Goal: Submit feedback/report problem

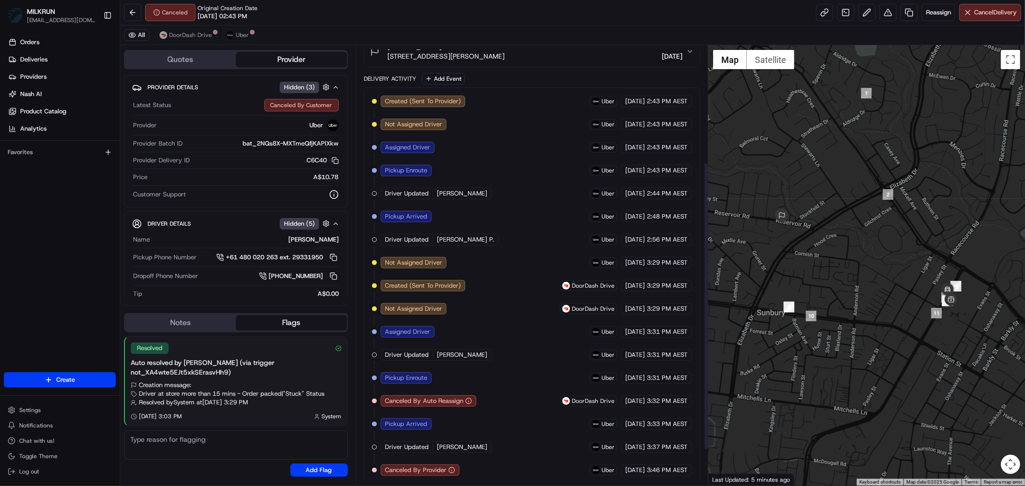
scroll to position [233, 0]
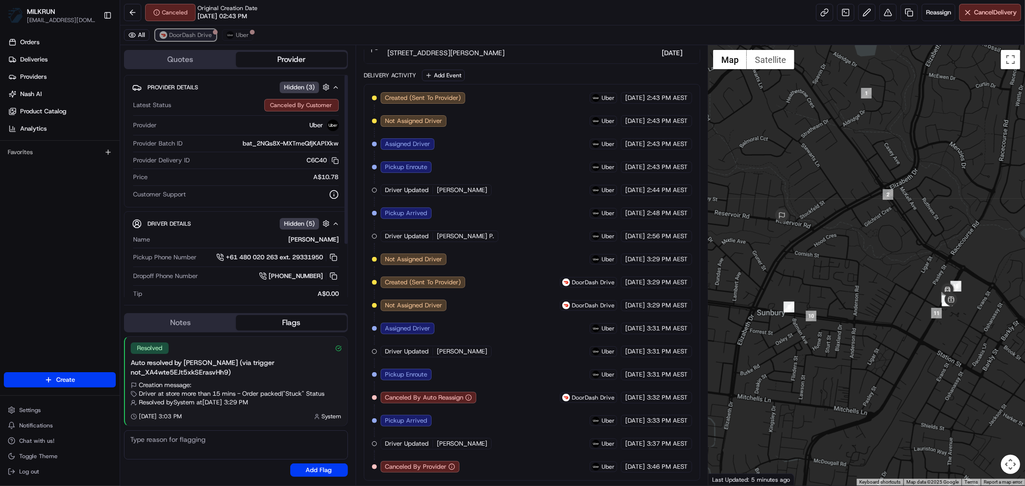
click at [199, 37] on span "DoorDash Drive" at bounding box center [190, 35] width 43 height 8
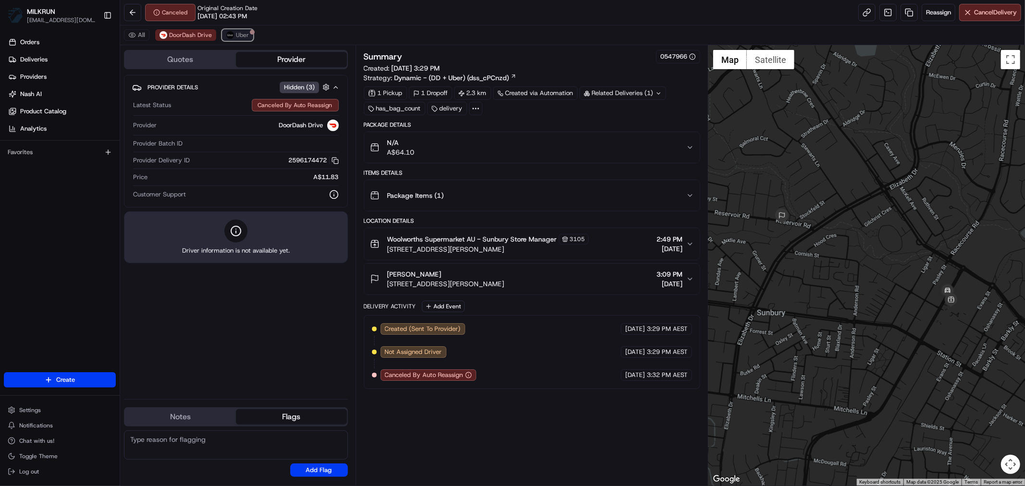
click at [239, 34] on span "Uber" at bounding box center [242, 35] width 13 height 8
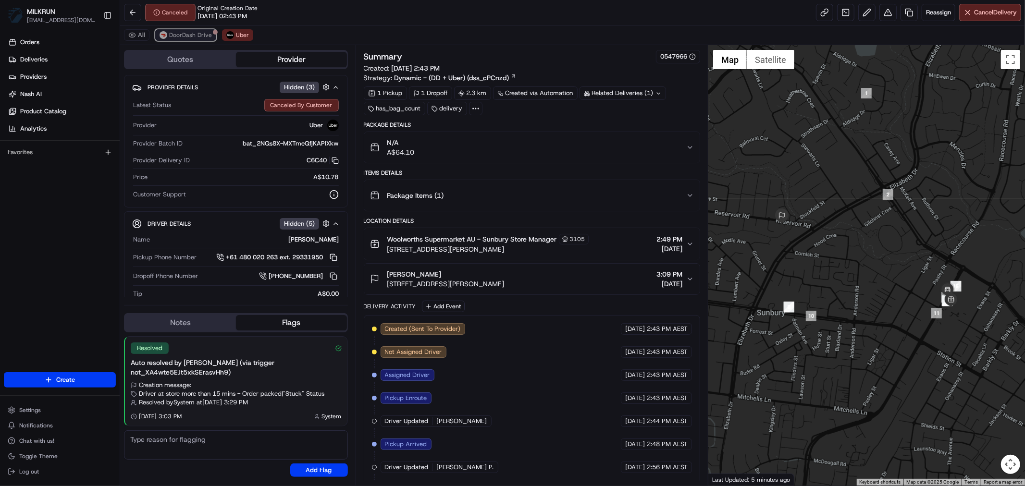
click at [185, 36] on span "DoorDash Drive" at bounding box center [190, 35] width 43 height 8
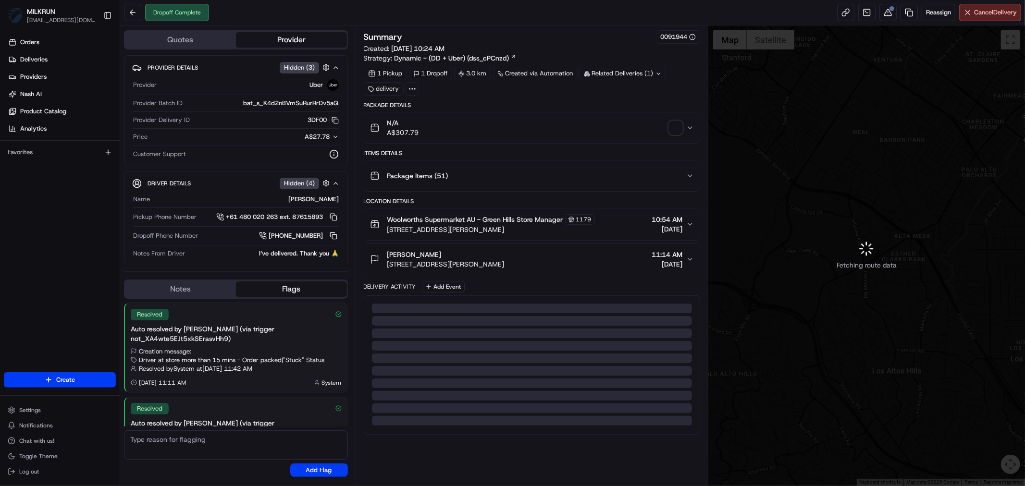
scroll to position [60, 0]
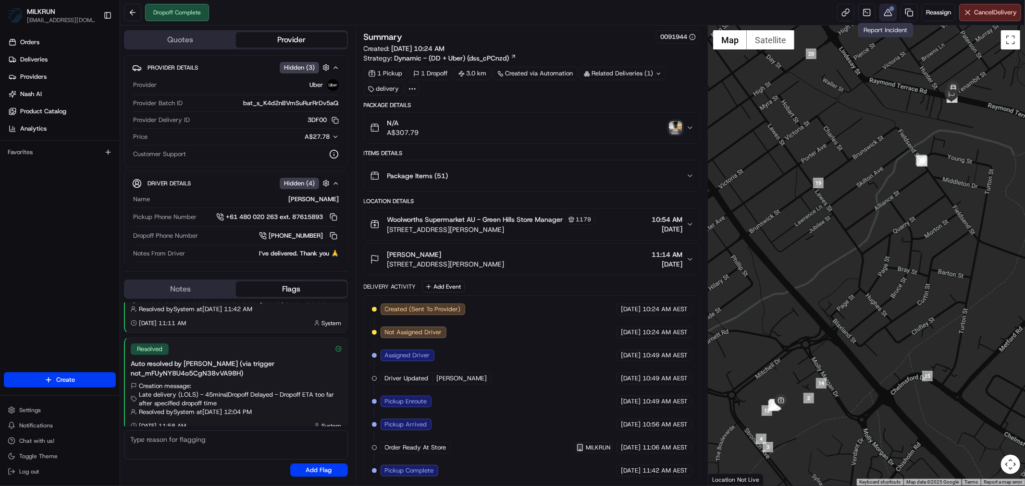
click at [891, 18] on button at bounding box center [888, 12] width 17 height 17
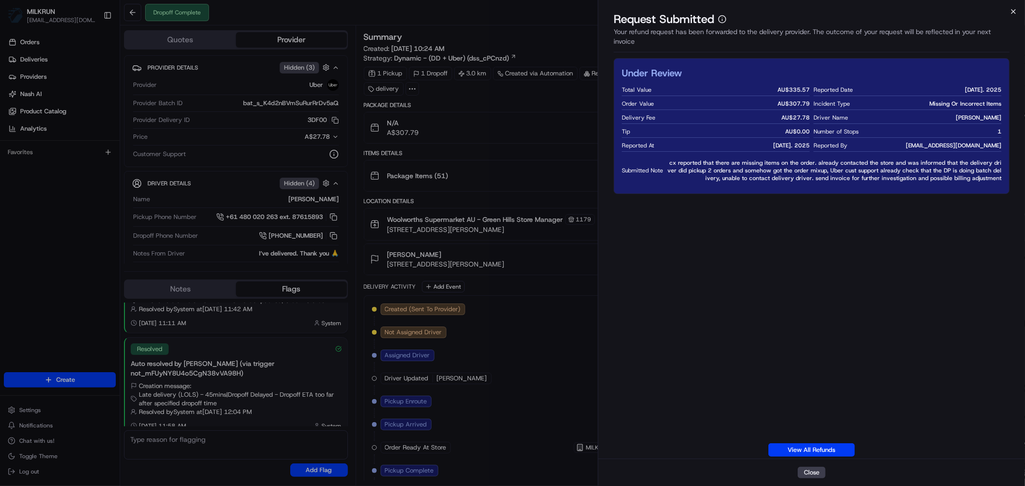
click at [1015, 8] on icon "button" at bounding box center [1014, 12] width 8 height 8
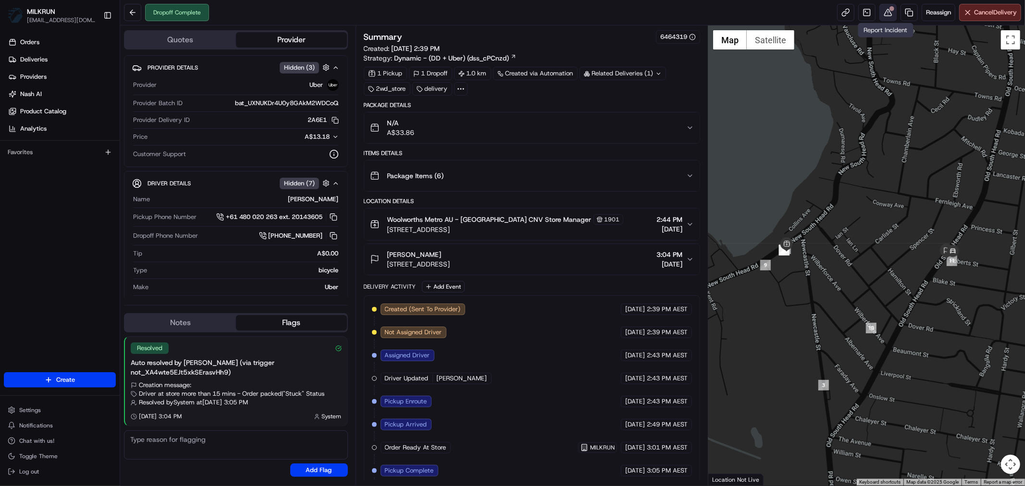
click at [890, 10] on div at bounding box center [892, 8] width 5 height 5
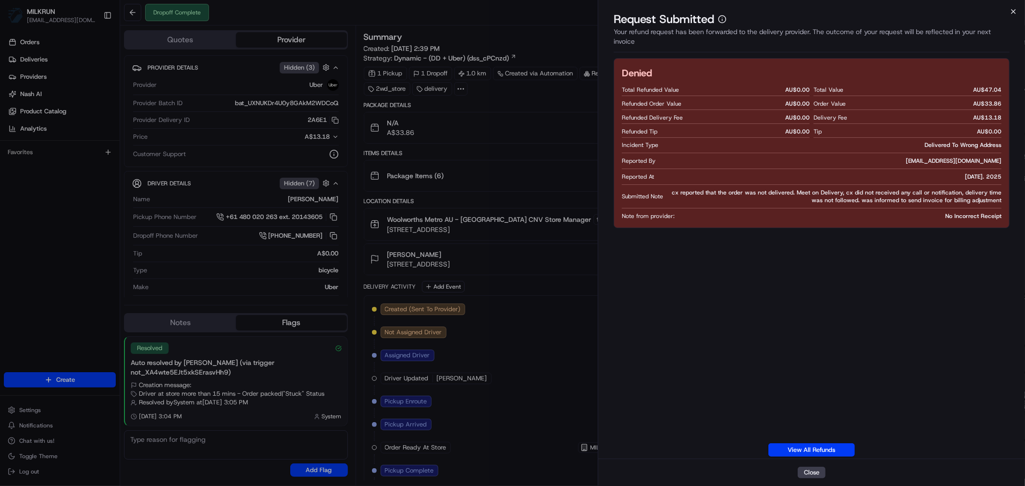
click at [1017, 12] on icon "button" at bounding box center [1014, 12] width 8 height 8
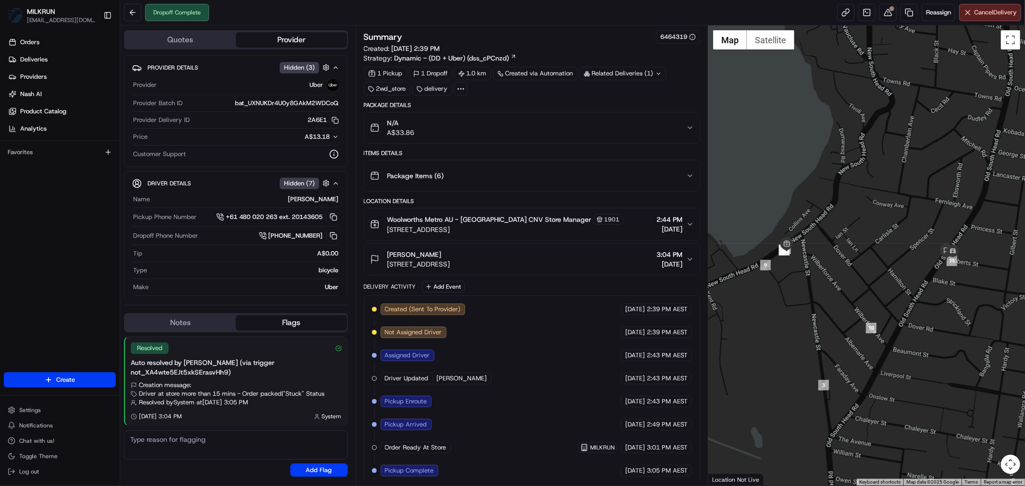
click at [1017, 12] on span "Cancel Delivery" at bounding box center [995, 12] width 43 height 9
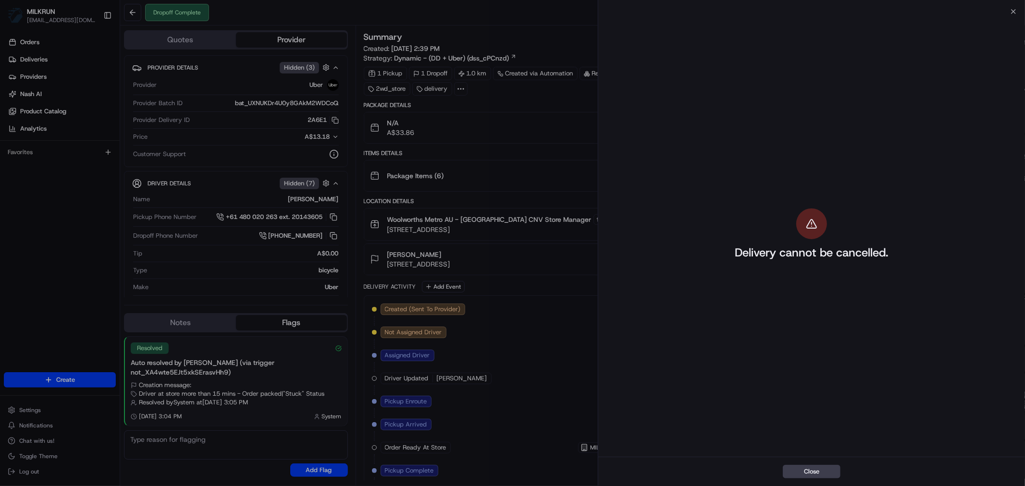
click at [1017, 12] on div "Delivery cannot be cancelled." at bounding box center [811, 235] width 427 height 446
click at [1012, 12] on div "Delivery cannot be cancelled." at bounding box center [811, 235] width 427 height 446
click at [815, 470] on button "Close" at bounding box center [812, 471] width 58 height 13
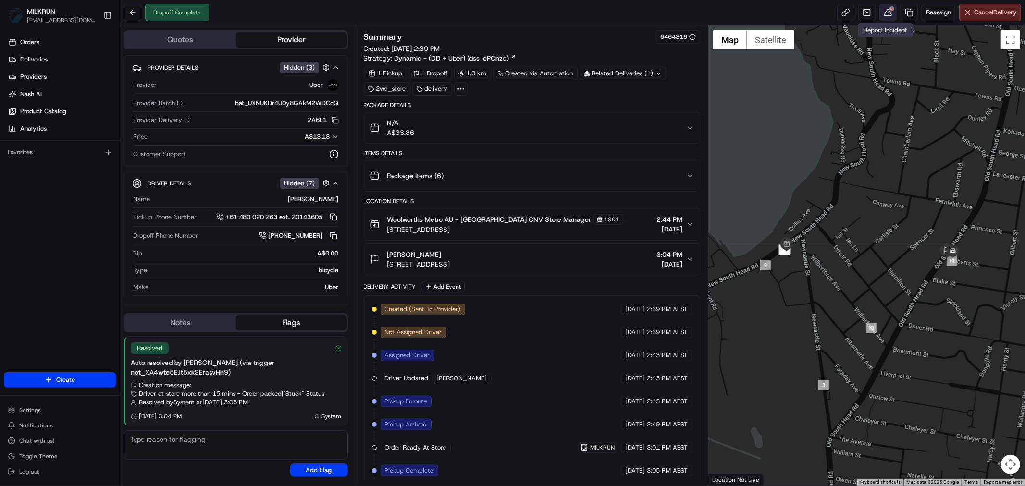
click at [889, 12] on button at bounding box center [888, 12] width 17 height 17
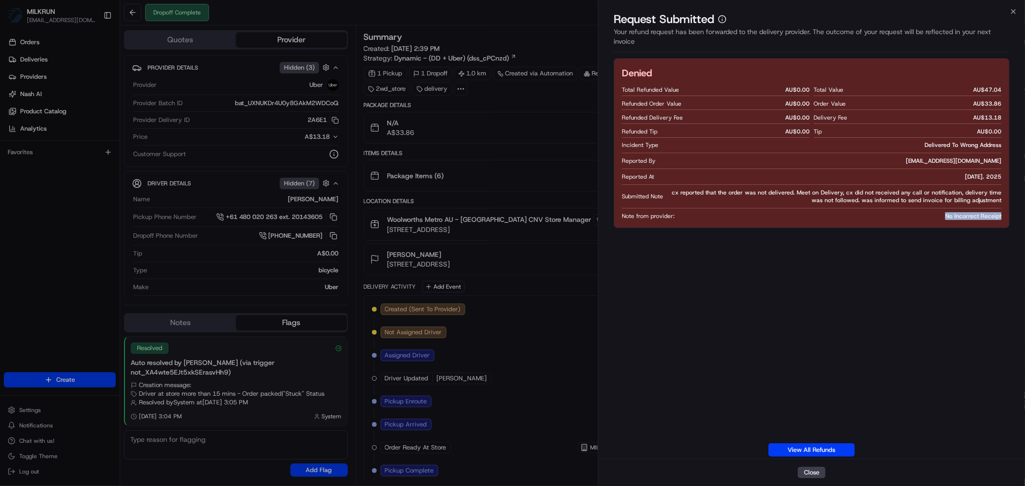
drag, startPoint x: 942, startPoint y: 215, endPoint x: 1004, endPoint y: 215, distance: 61.5
click at [1004, 215] on div "Denied Total Refunded Value AU$ 0.00 Refunded Order Value AU$ 0.00 Refunded Del…" at bounding box center [812, 143] width 396 height 170
click at [1016, 11] on icon "button" at bounding box center [1014, 12] width 8 height 8
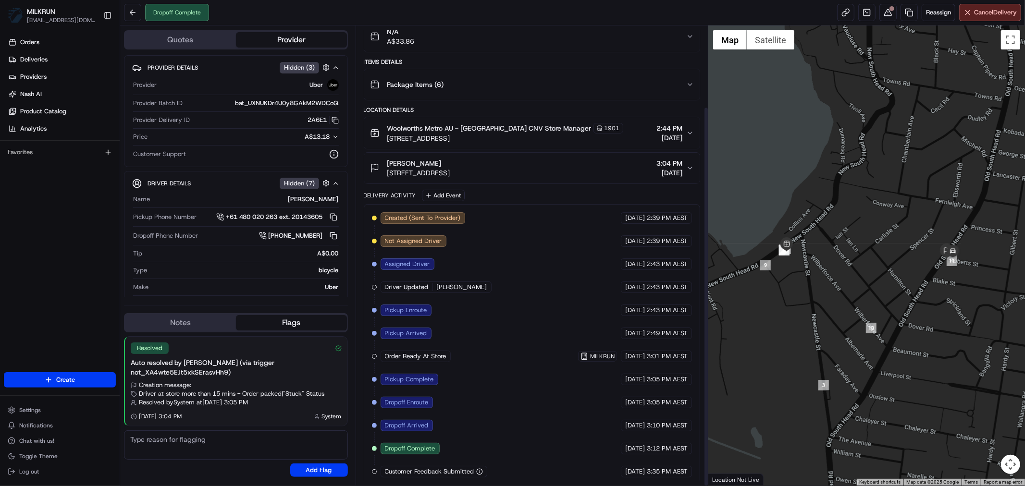
scroll to position [98, 0]
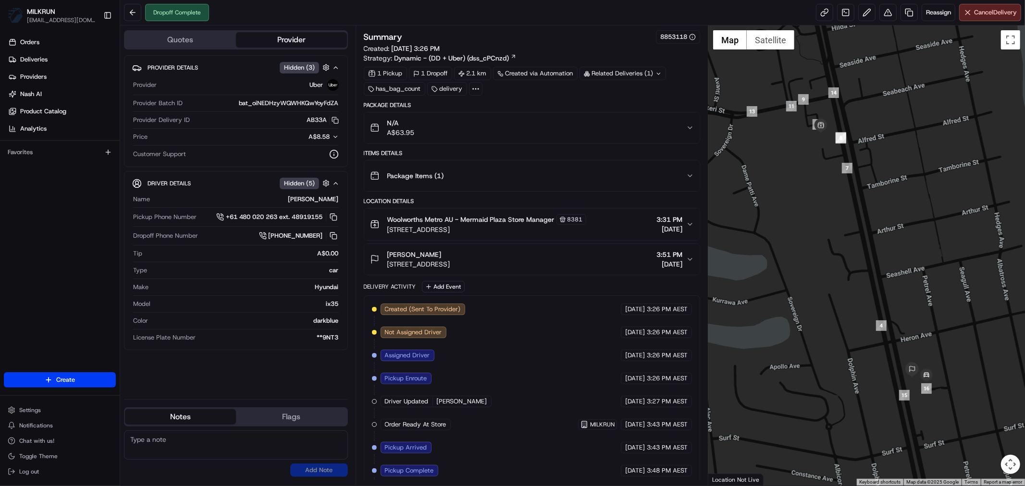
click at [689, 126] on icon "button" at bounding box center [690, 128] width 8 height 8
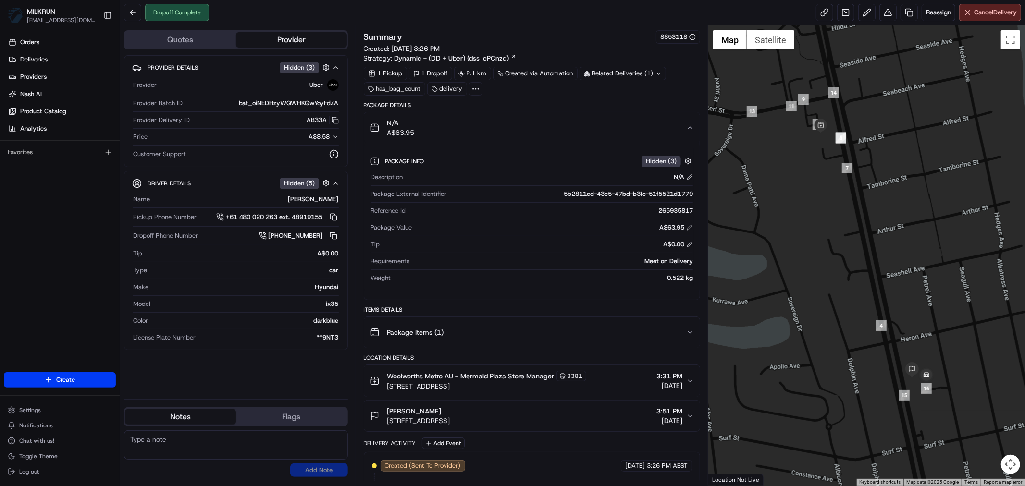
click at [689, 126] on icon "button" at bounding box center [690, 128] width 8 height 8
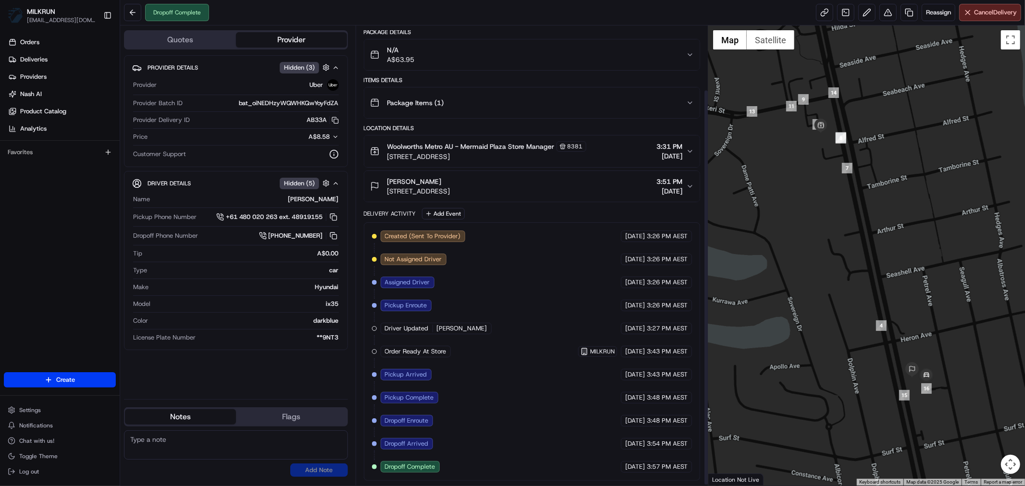
scroll to position [75, 0]
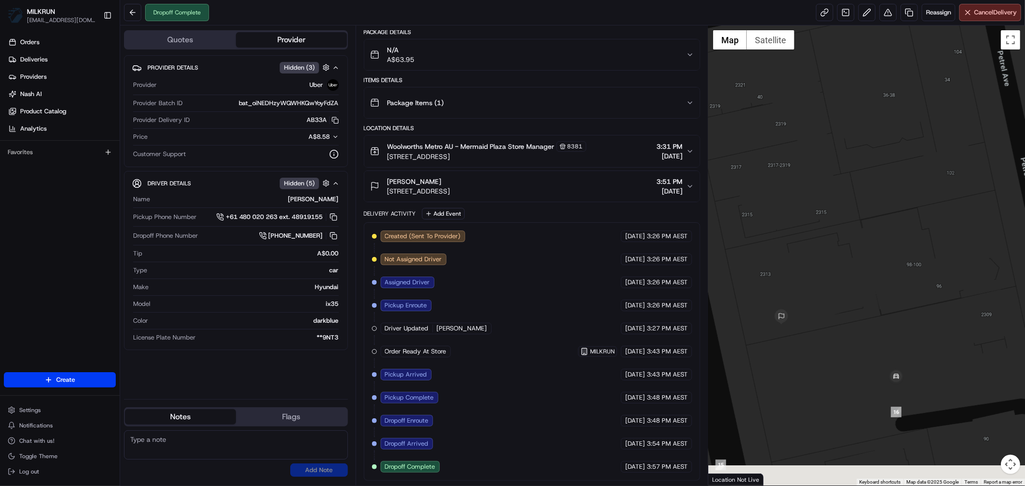
drag, startPoint x: 877, startPoint y: 399, endPoint x: 918, endPoint y: 335, distance: 77.2
click at [918, 335] on div at bounding box center [866, 255] width 317 height 460
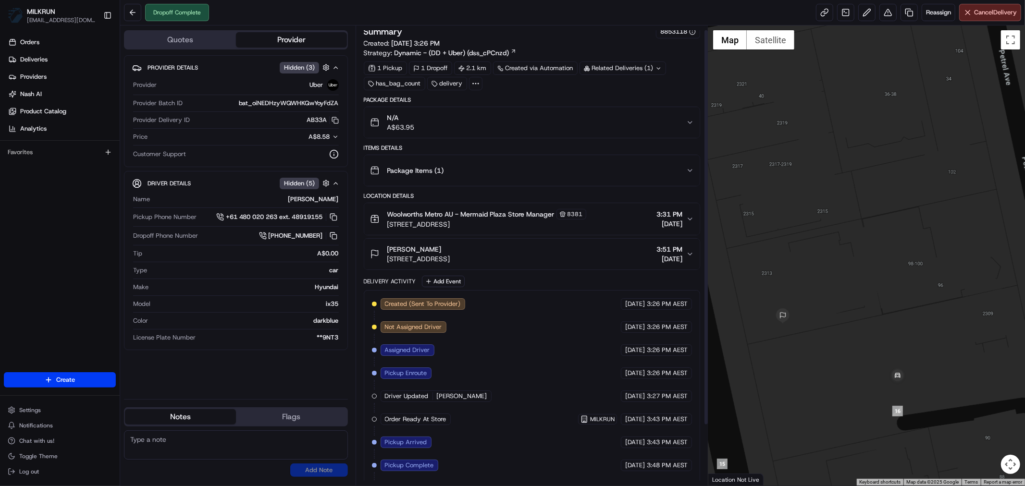
scroll to position [0, 0]
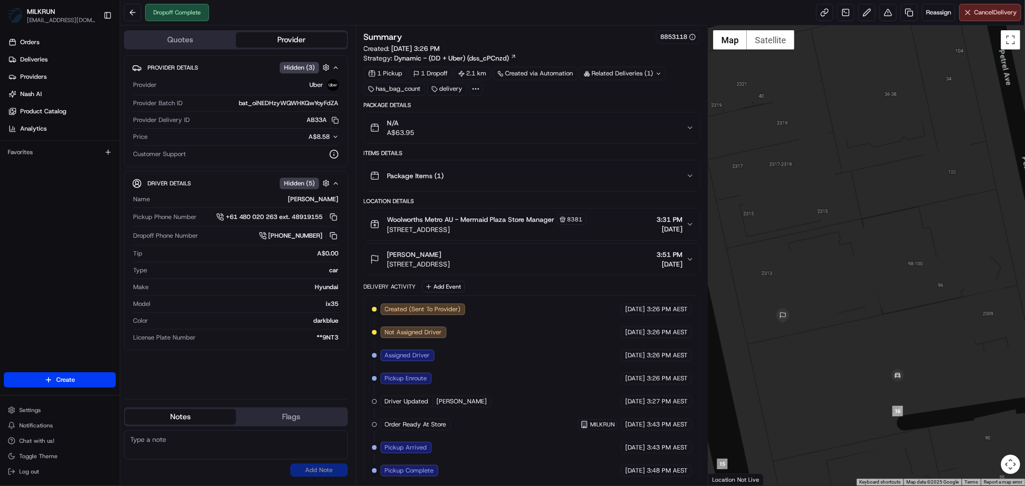
click at [686, 126] on icon "button" at bounding box center [690, 128] width 8 height 8
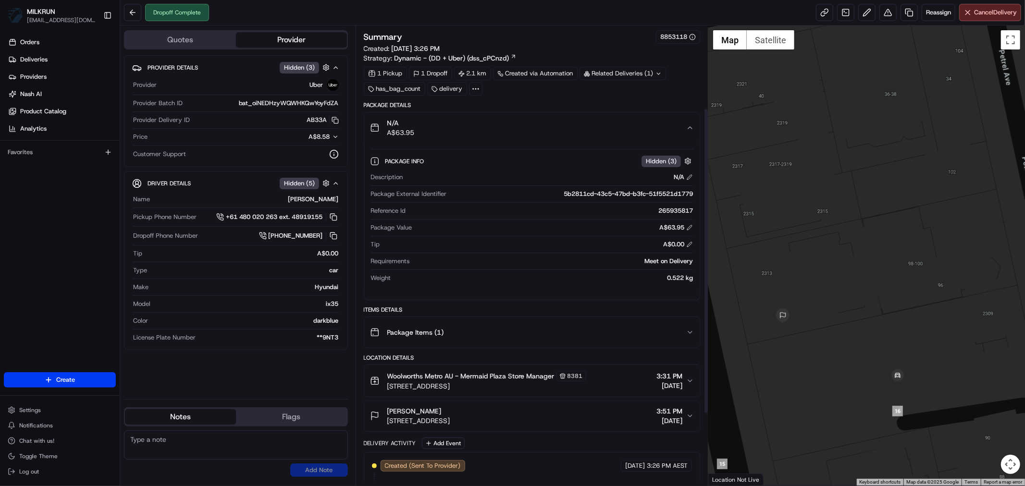
scroll to position [232, 0]
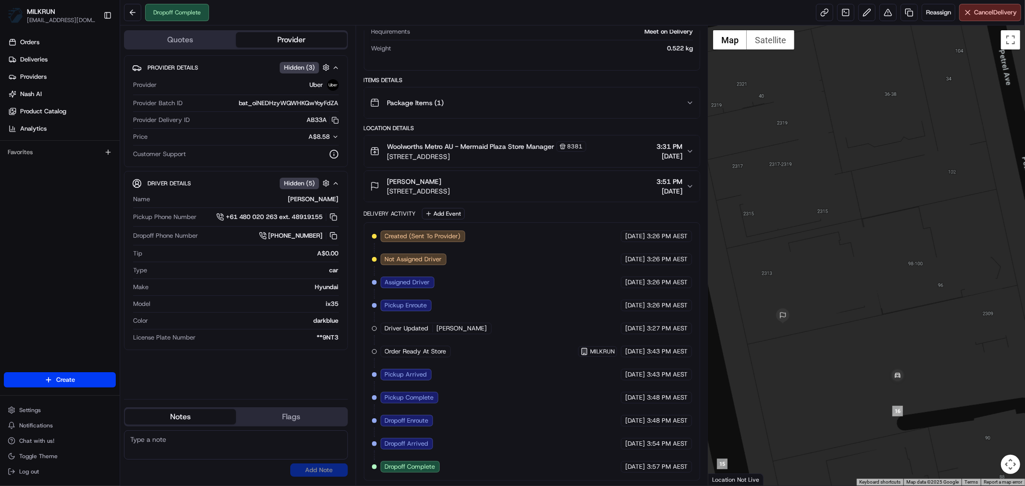
click at [258, 414] on button "Flags" at bounding box center [291, 416] width 111 height 15
click at [171, 413] on button "Notes" at bounding box center [180, 416] width 111 height 15
click at [274, 413] on button "Flags" at bounding box center [291, 416] width 111 height 15
click at [176, 415] on button "Notes" at bounding box center [180, 416] width 111 height 15
drag, startPoint x: 385, startPoint y: 444, endPoint x: 431, endPoint y: 441, distance: 46.2
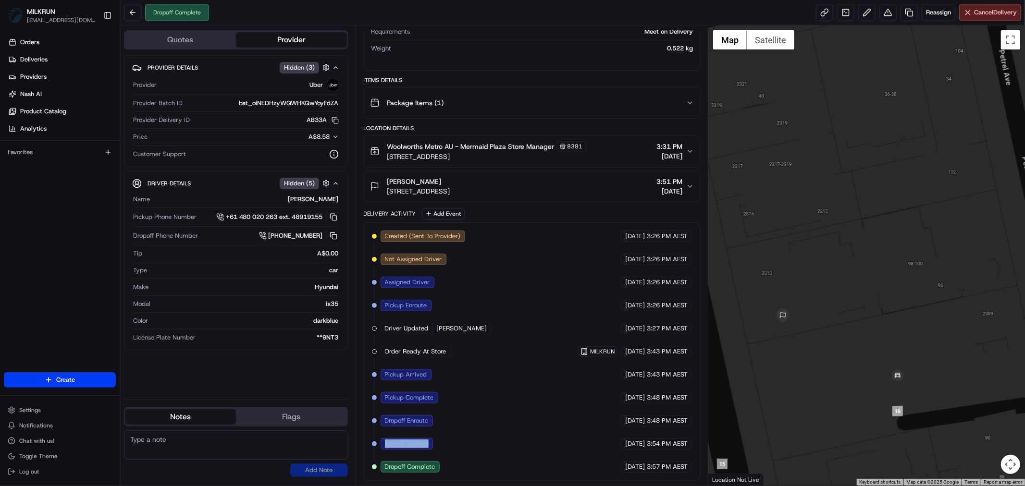
click at [431, 441] on div "Dropoff Arrived" at bounding box center [407, 444] width 52 height 12
click at [880, 10] on button at bounding box center [888, 12] width 17 height 17
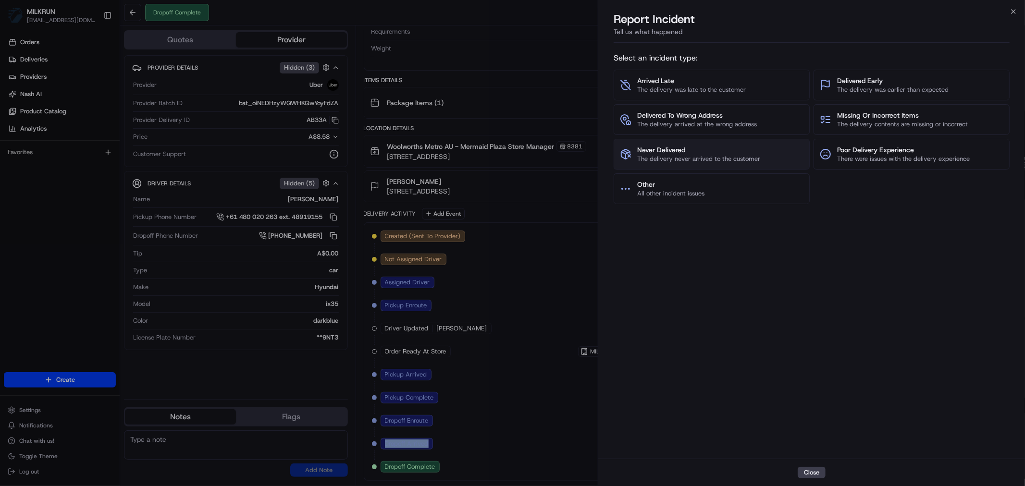
click at [710, 147] on span "Never Delivered" at bounding box center [698, 150] width 123 height 10
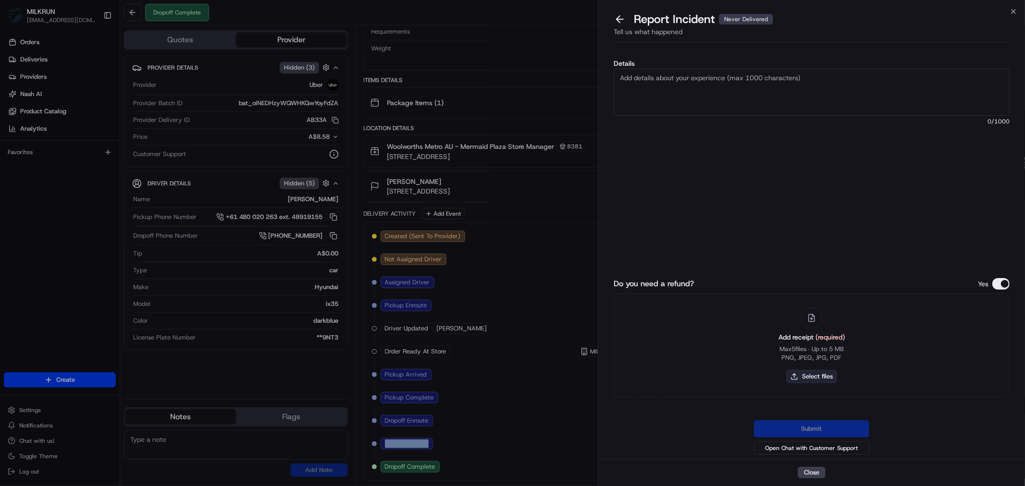
click at [814, 374] on button "Select files" at bounding box center [811, 376] width 51 height 13
type input "C:\fakepath\Sophie1.pdf"
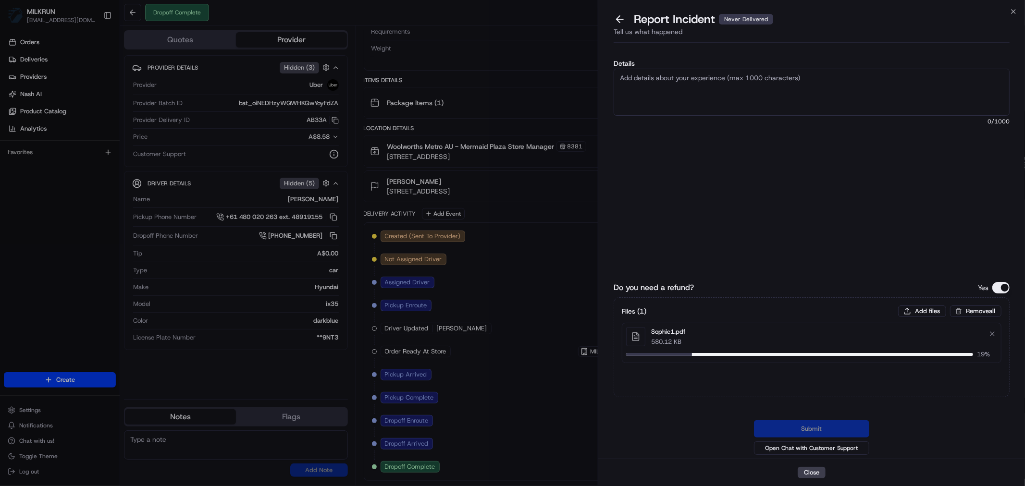
click at [669, 92] on textarea "Details" at bounding box center [812, 92] width 396 height 47
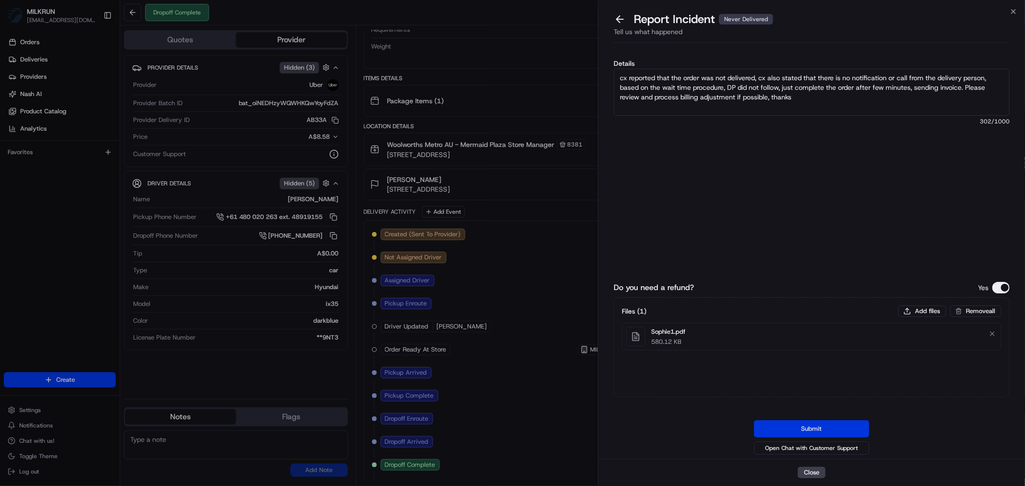
type textarea "cx reported that the order was not delivered, cx also stated that there is no n…"
click at [810, 428] on button "Submit" at bounding box center [811, 429] width 115 height 17
